Goal: Information Seeking & Learning: Check status

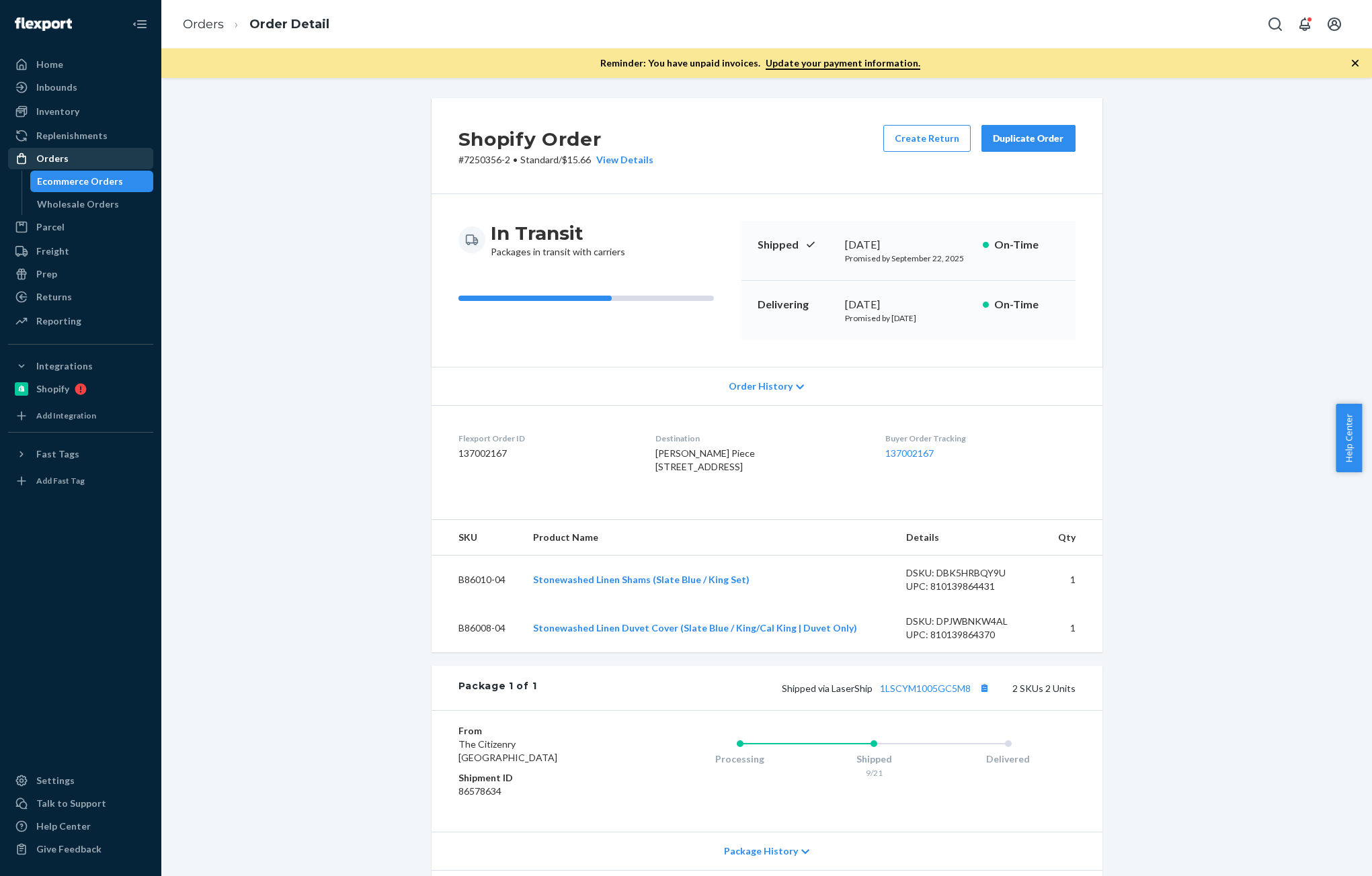
click at [53, 156] on div "Orders" at bounding box center [53, 158] width 32 height 13
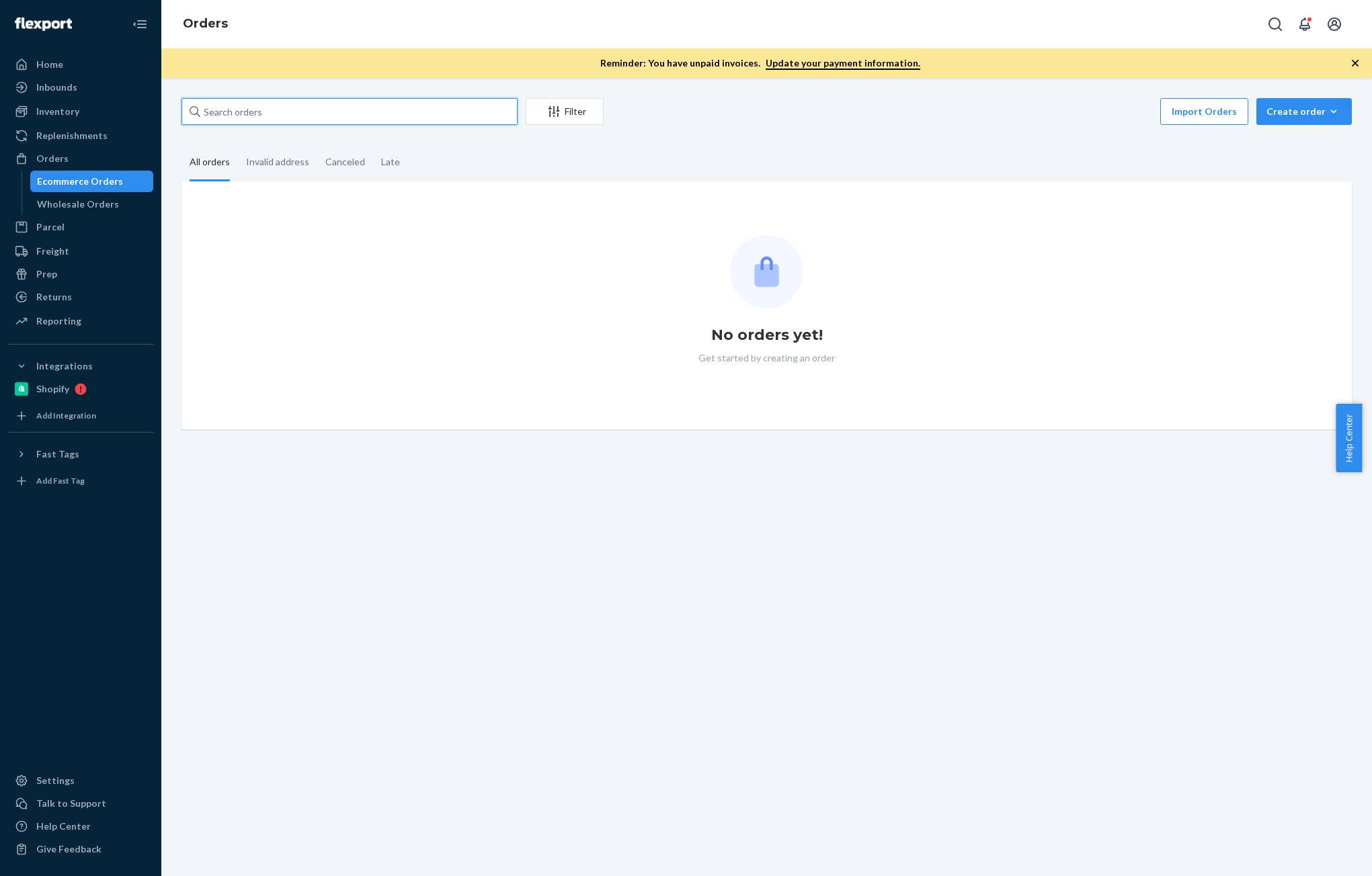
click at [282, 107] on input "text" at bounding box center [350, 111] width 336 height 27
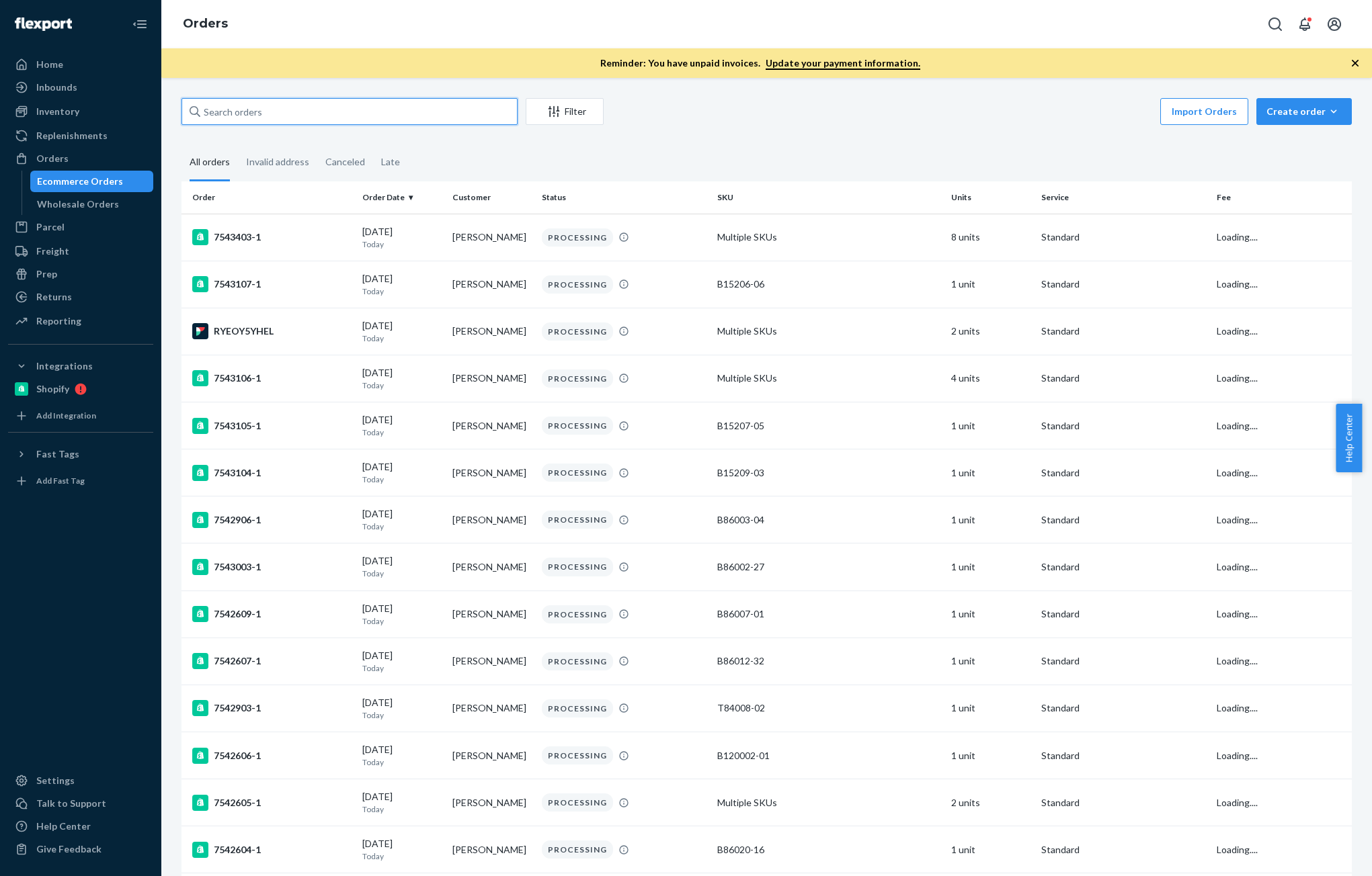
paste input "[PERSON_NAME]"
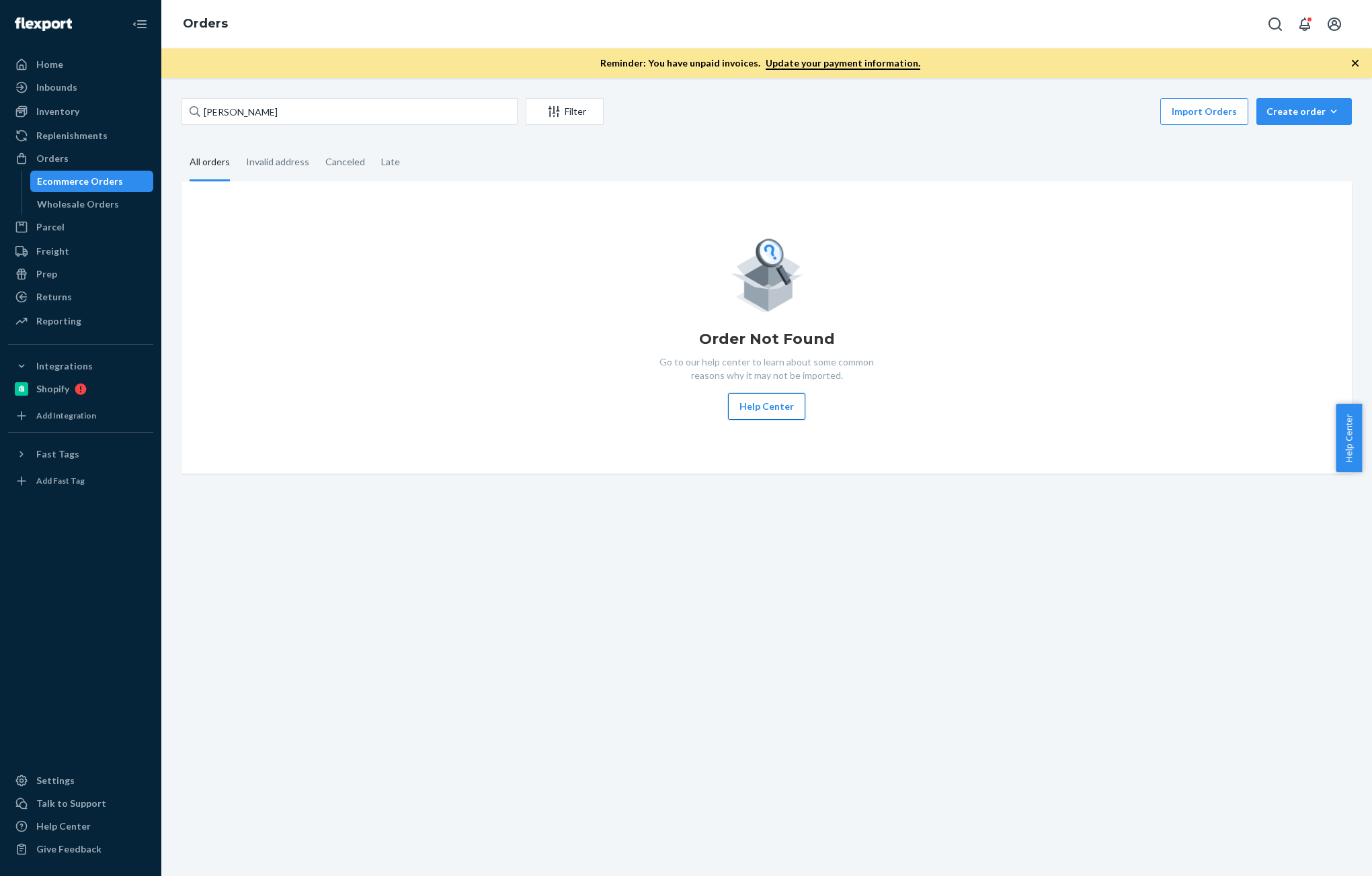
click at [756, 411] on button "Help Center" at bounding box center [766, 406] width 77 height 27
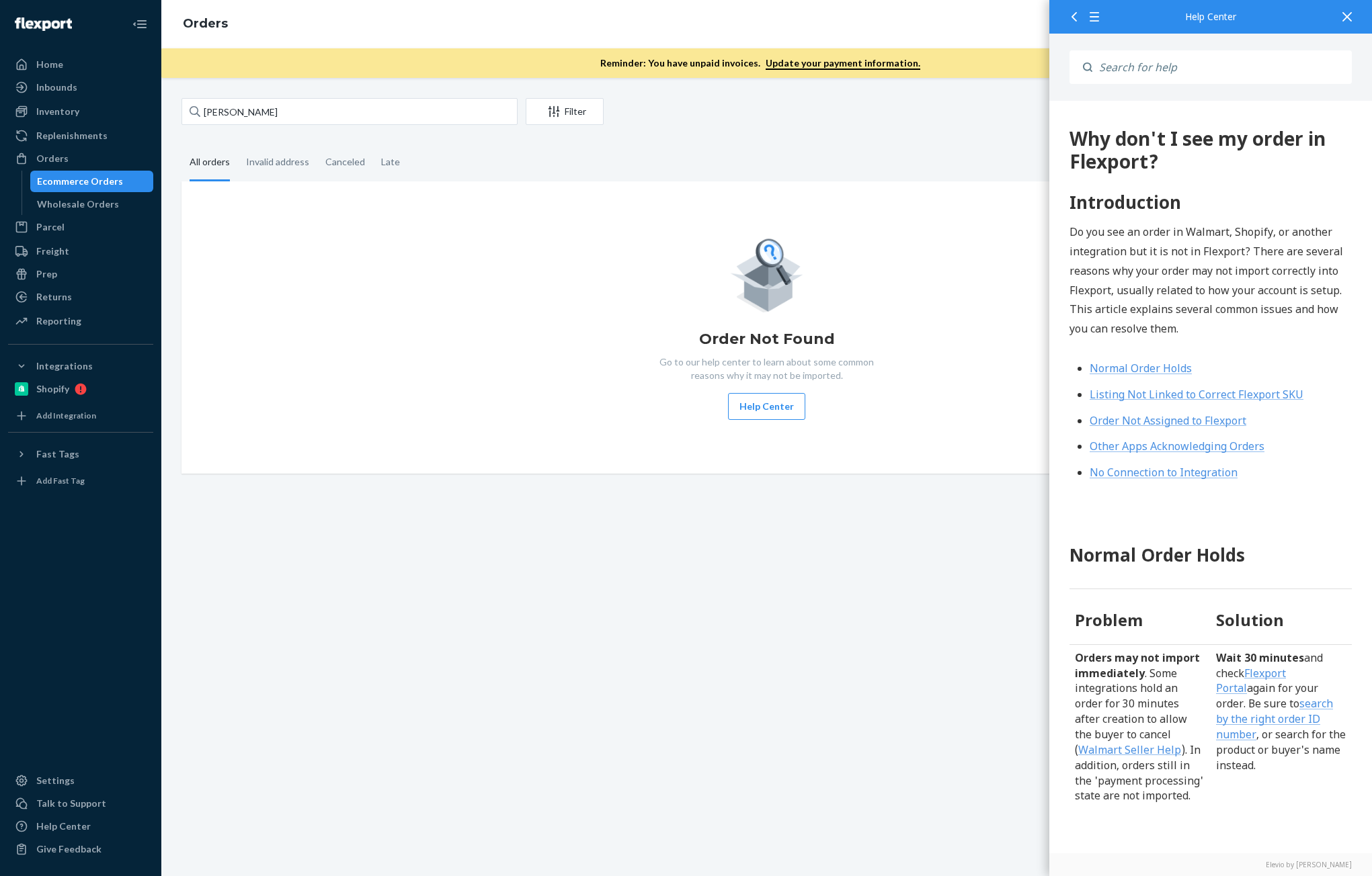
click at [1341, 17] on div at bounding box center [1347, 16] width 29 height 33
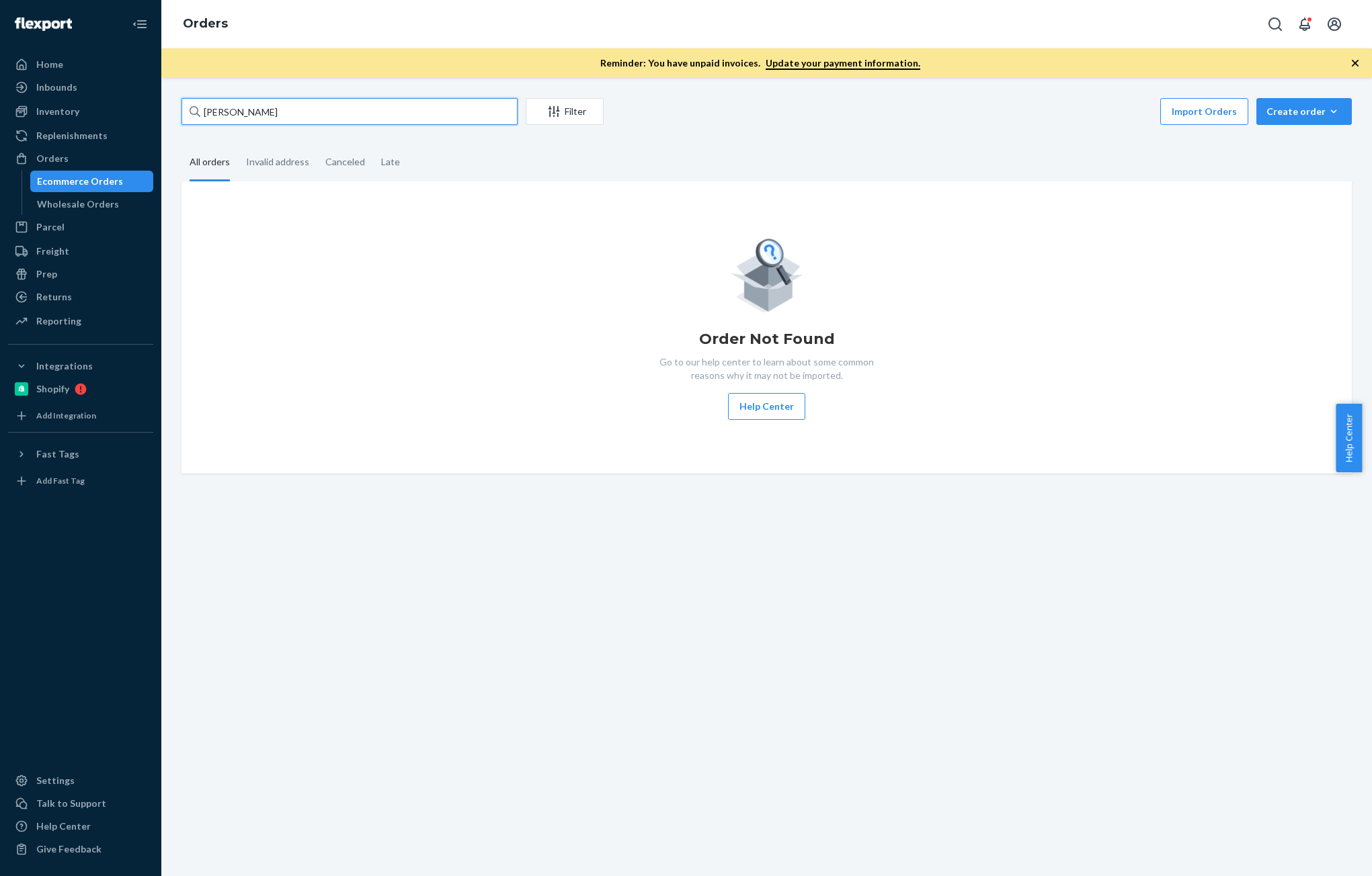
click at [241, 107] on input "[PERSON_NAME]" at bounding box center [350, 111] width 336 height 27
click at [241, 111] on input "[PERSON_NAME]" at bounding box center [350, 111] width 336 height 27
type input "[PERSON_NAME]"
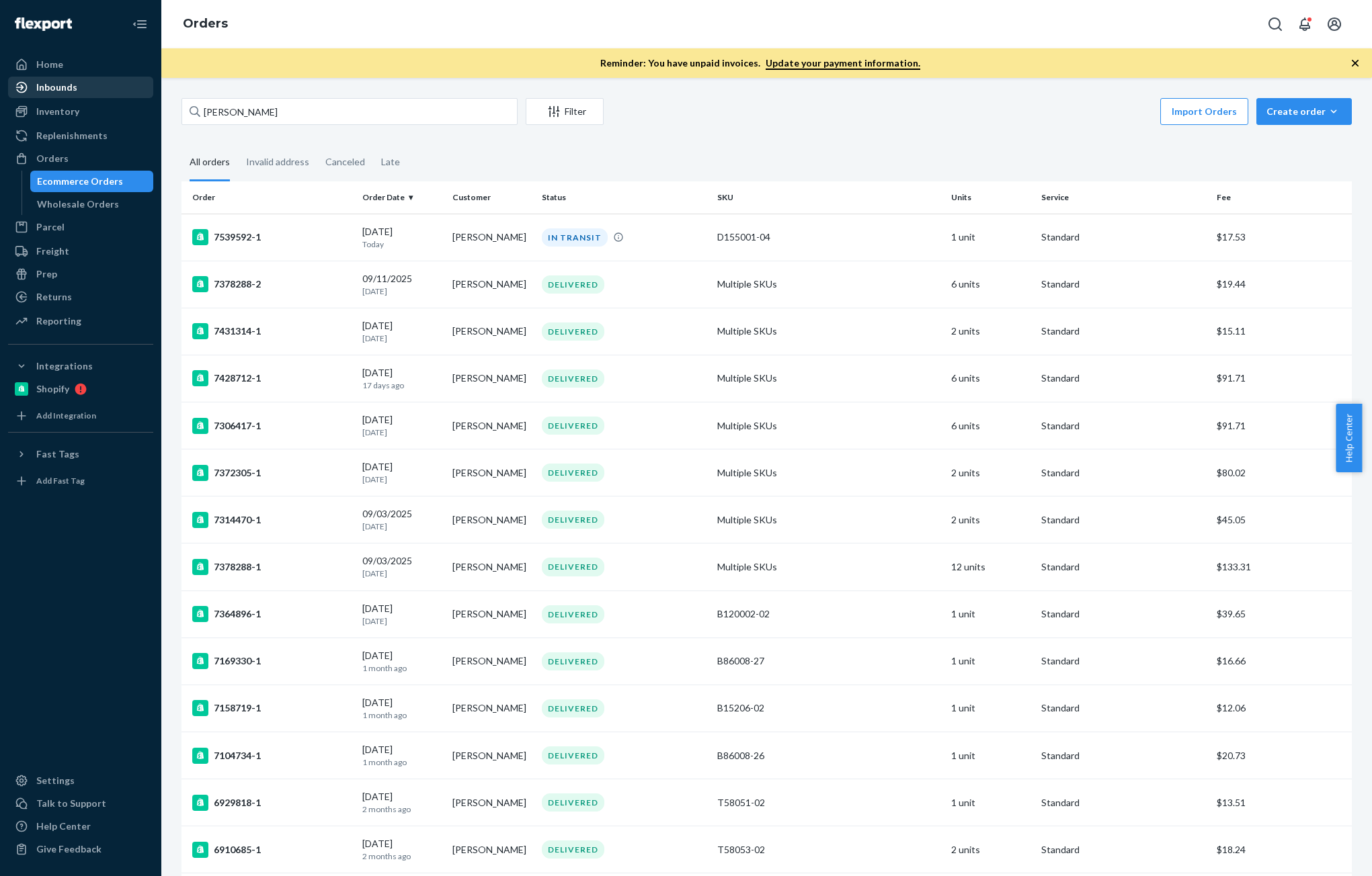
click at [53, 96] on div "Inbounds" at bounding box center [80, 87] width 142 height 19
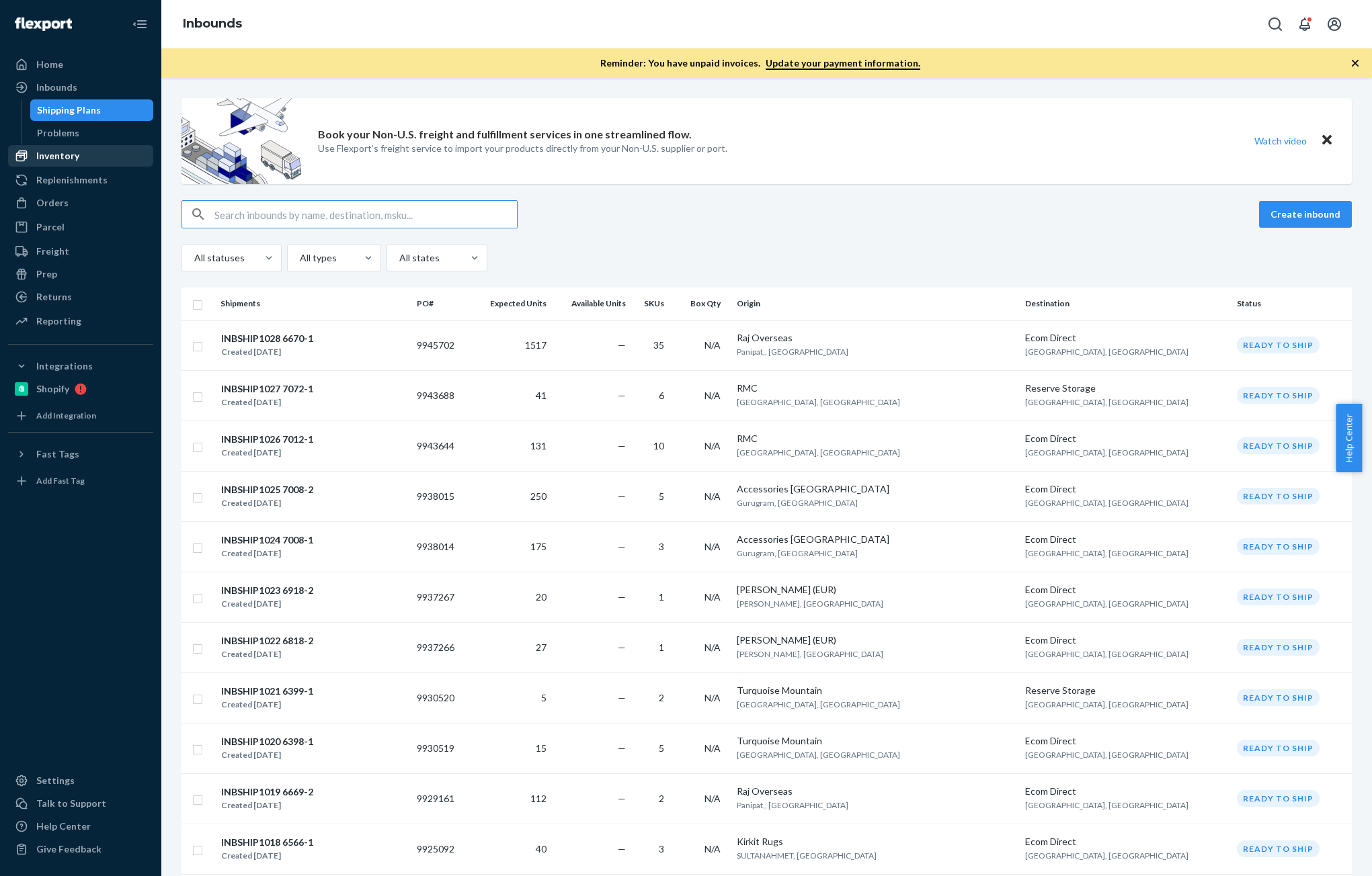
click at [63, 163] on div "Inventory" at bounding box center [80, 155] width 142 height 19
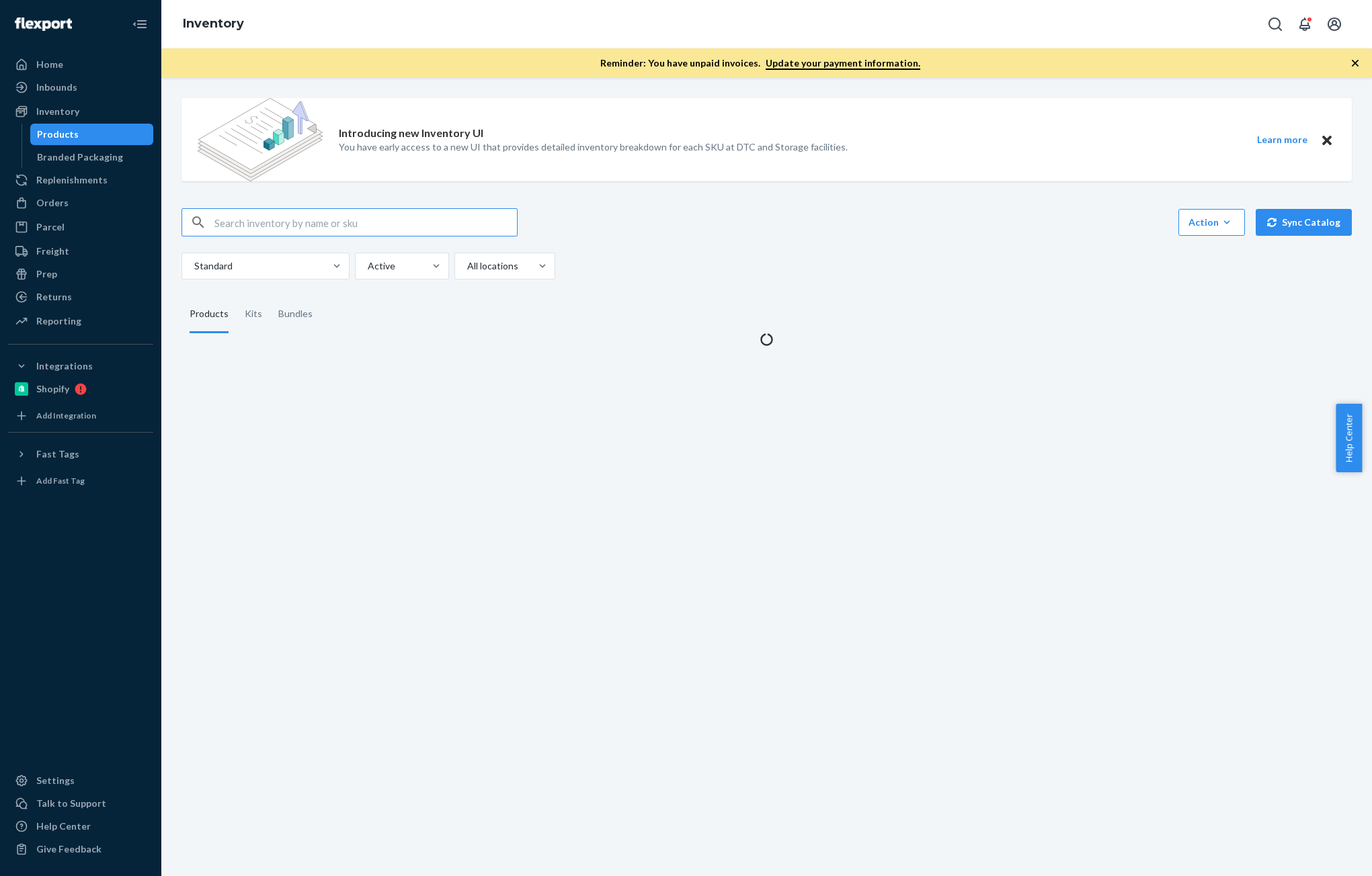
click at [254, 234] on input "text" at bounding box center [365, 222] width 302 height 27
click at [270, 226] on input "text" at bounding box center [365, 222] width 302 height 27
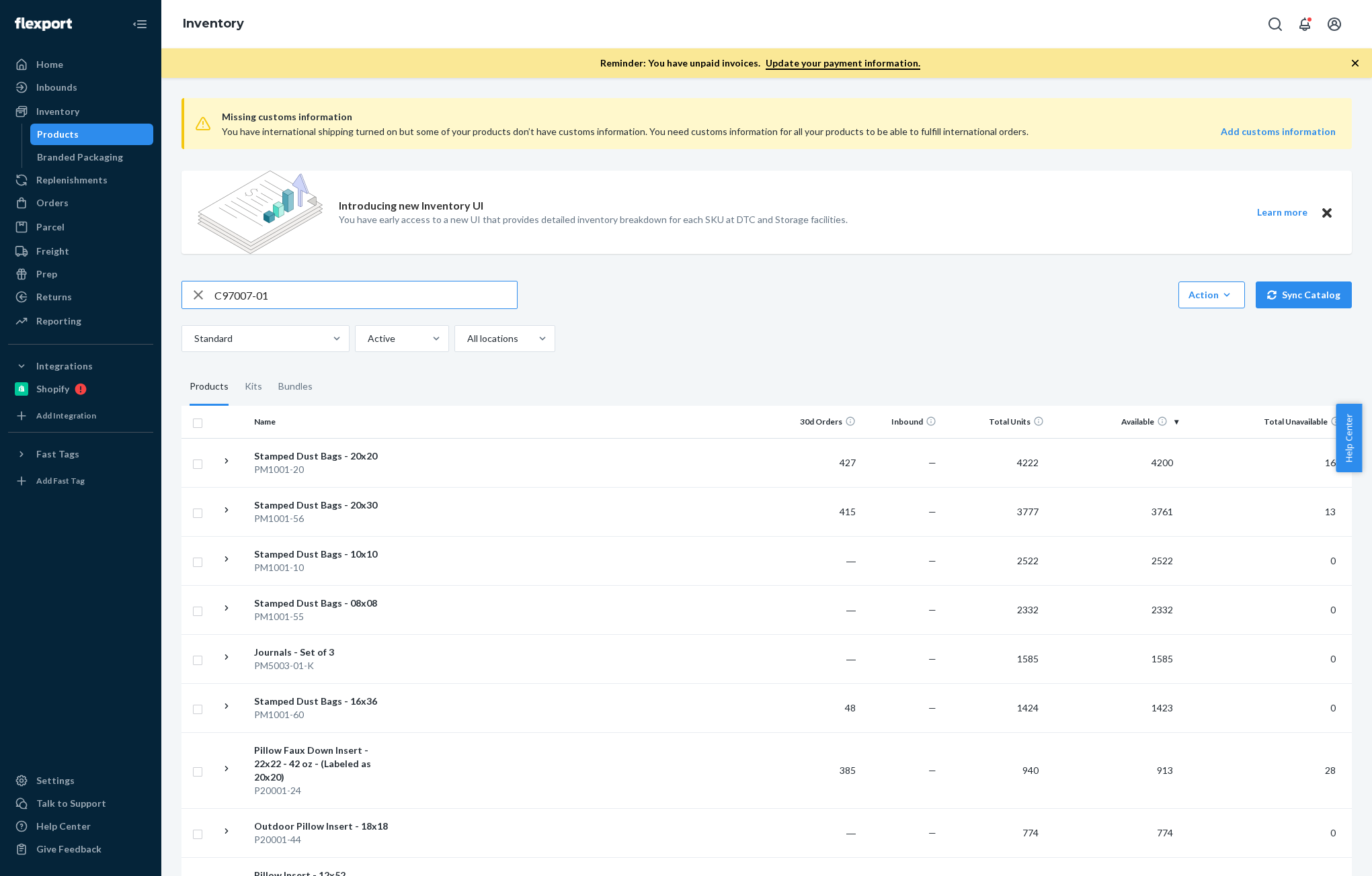
click at [275, 224] on img at bounding box center [261, 213] width 125 height 84
click at [280, 297] on input "C97007-01" at bounding box center [365, 295] width 302 height 27
paste input """
type input "C97007-01"
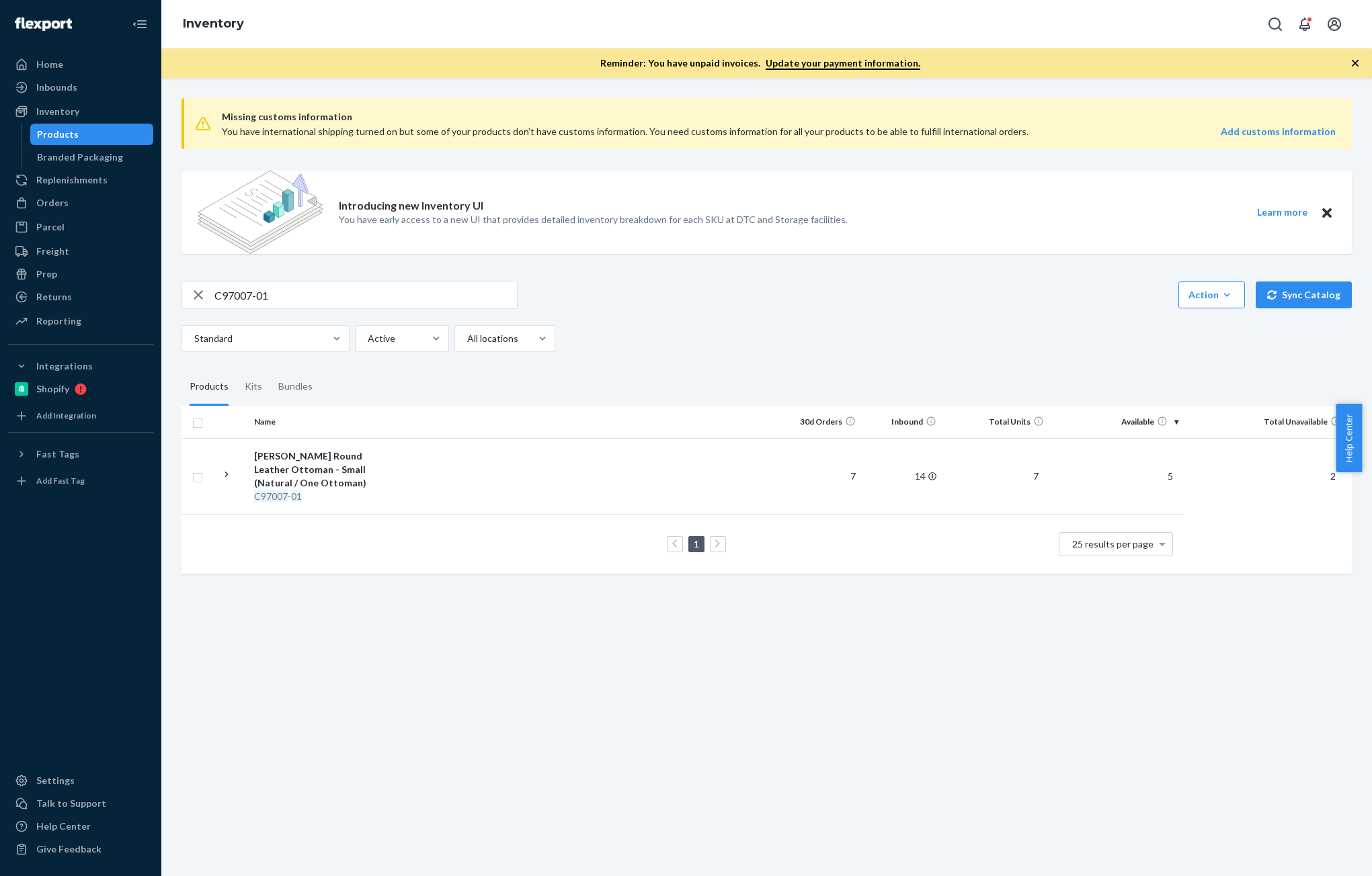
drag, startPoint x: 85, startPoint y: 194, endPoint x: 285, endPoint y: 299, distance: 225.9
click at [85, 194] on div "Orders" at bounding box center [80, 203] width 142 height 19
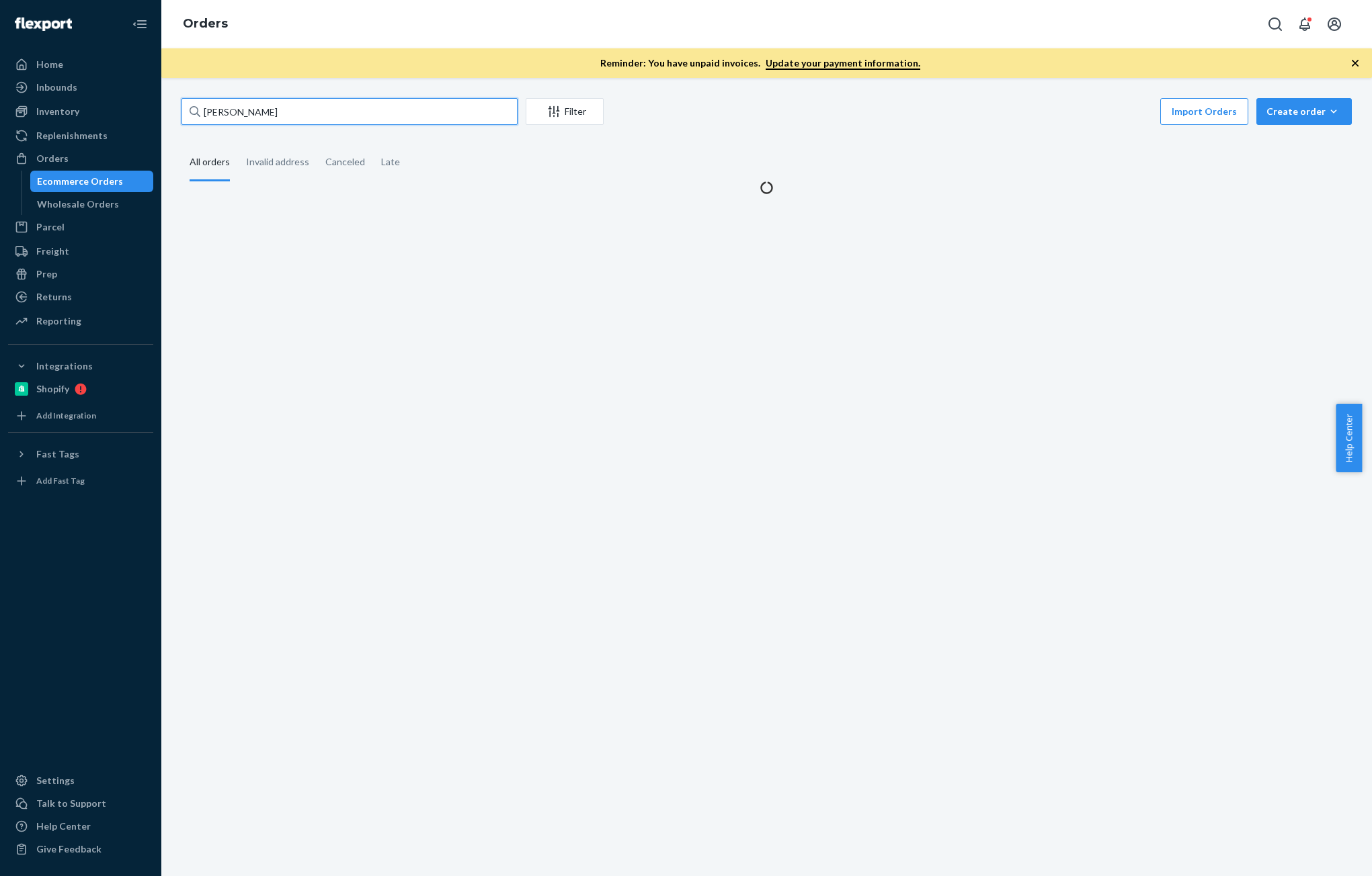
click at [271, 117] on input "[PERSON_NAME]" at bounding box center [350, 111] width 336 height 27
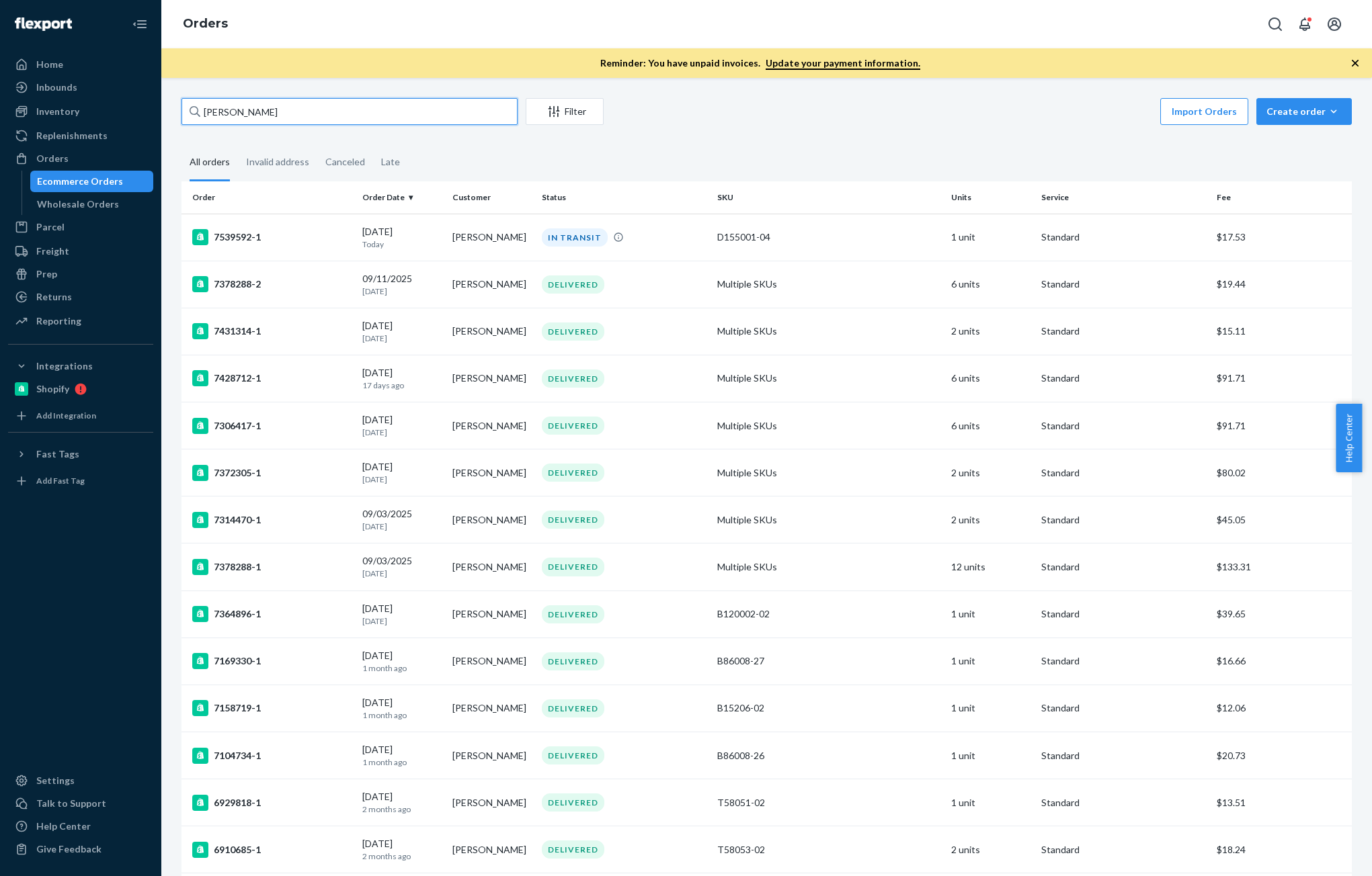
paste input "[PERSON_NAME]"
type input "[PERSON_NAME]"
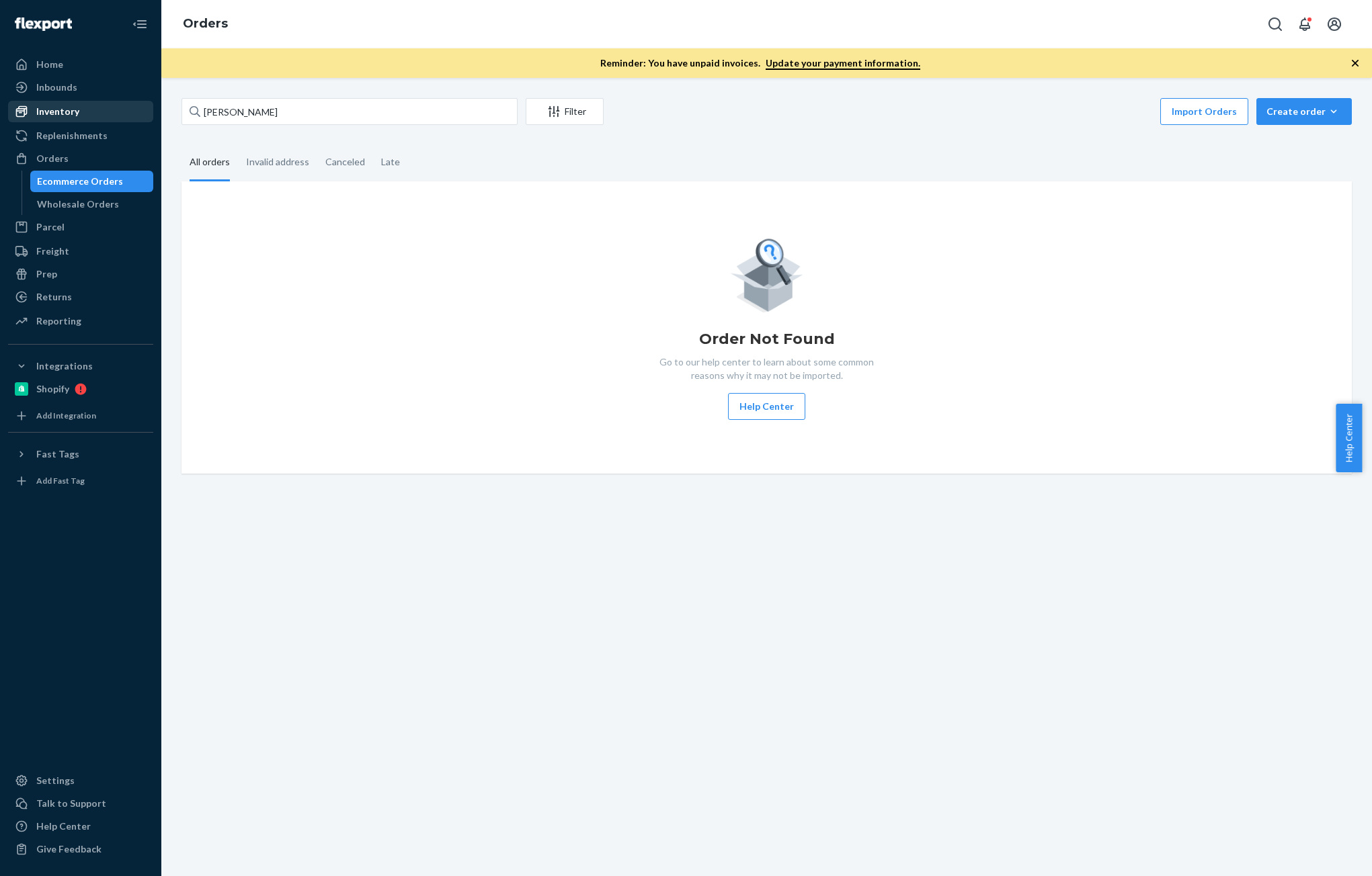
click at [83, 114] on div "Inventory" at bounding box center [80, 111] width 142 height 19
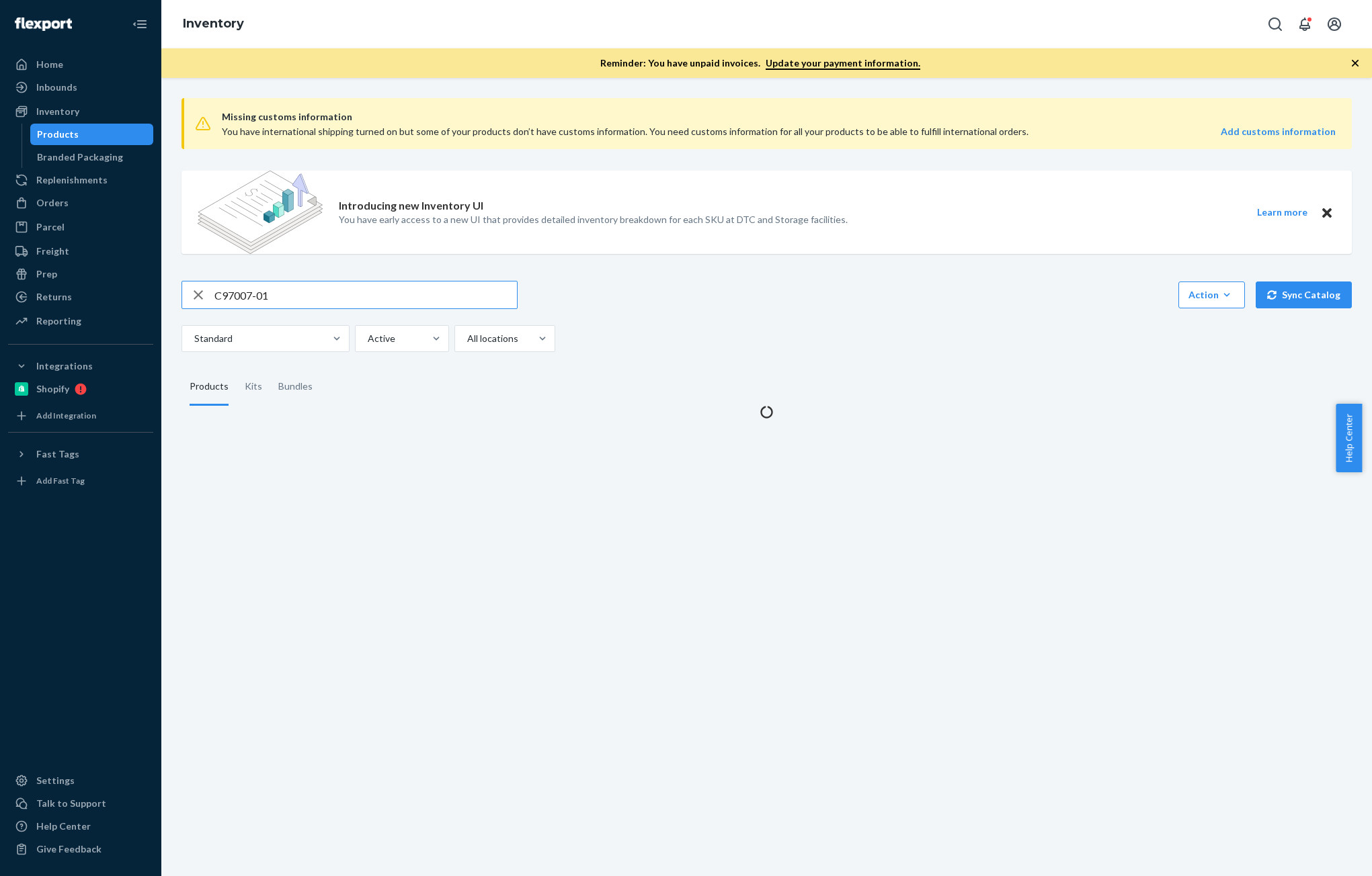
click at [293, 301] on input "C97007-01" at bounding box center [365, 295] width 302 height 27
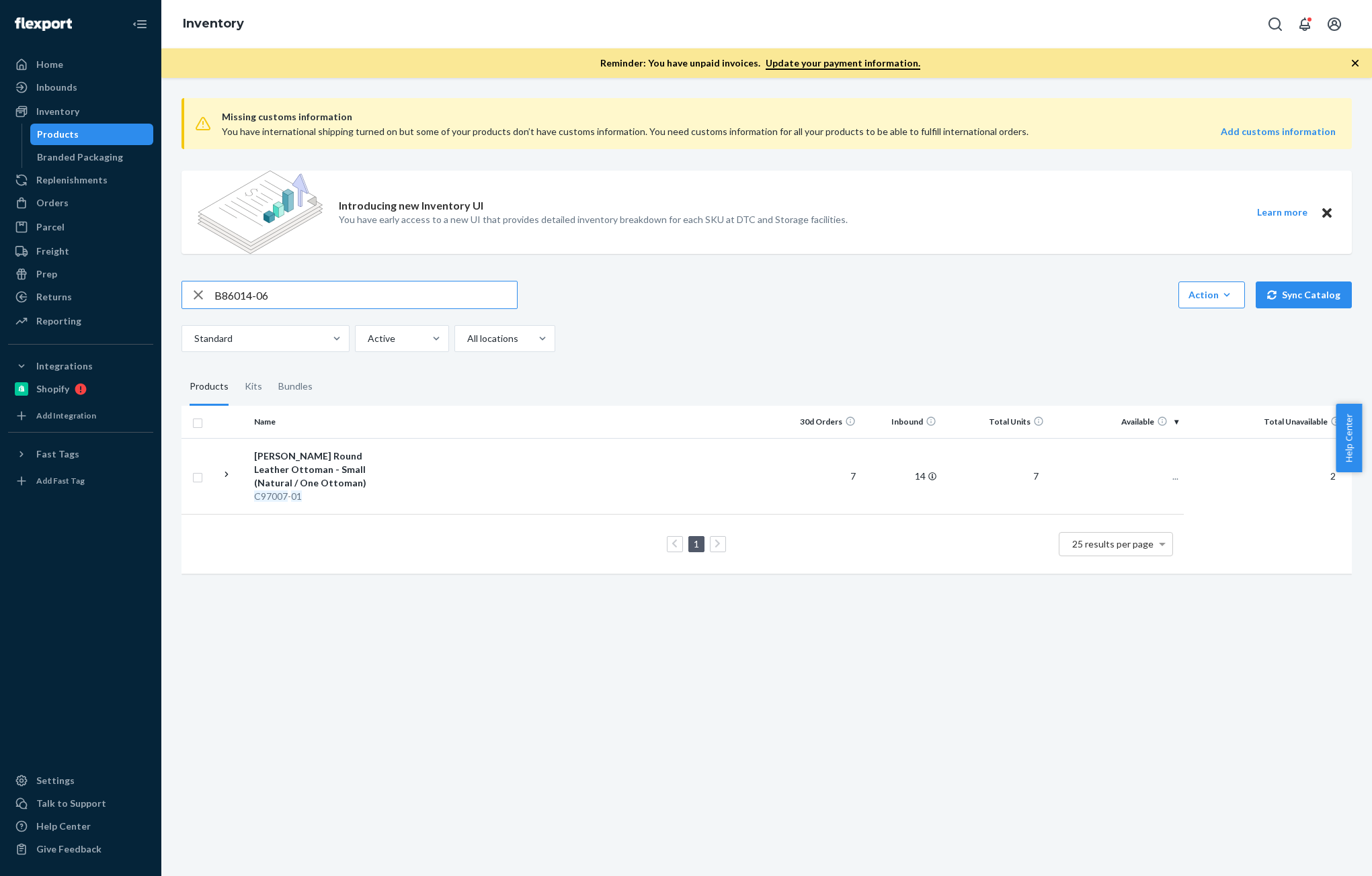
type input "B86014-06"
